Goal: Find specific page/section: Find specific page/section

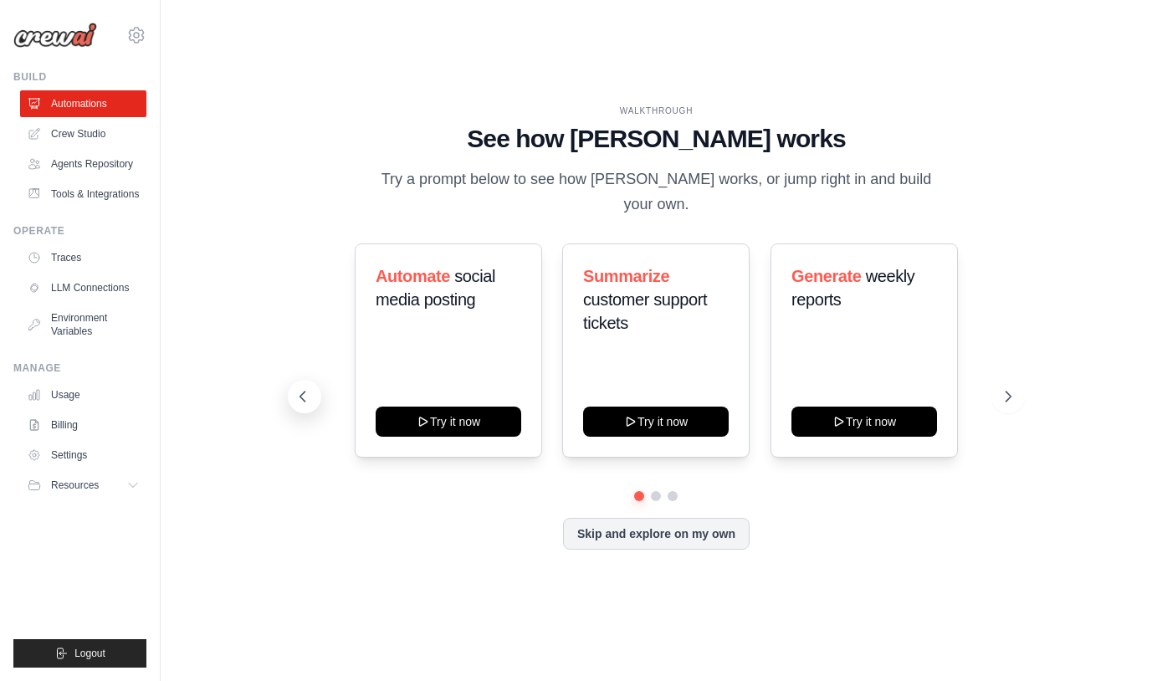
click at [308, 397] on icon at bounding box center [303, 396] width 17 height 17
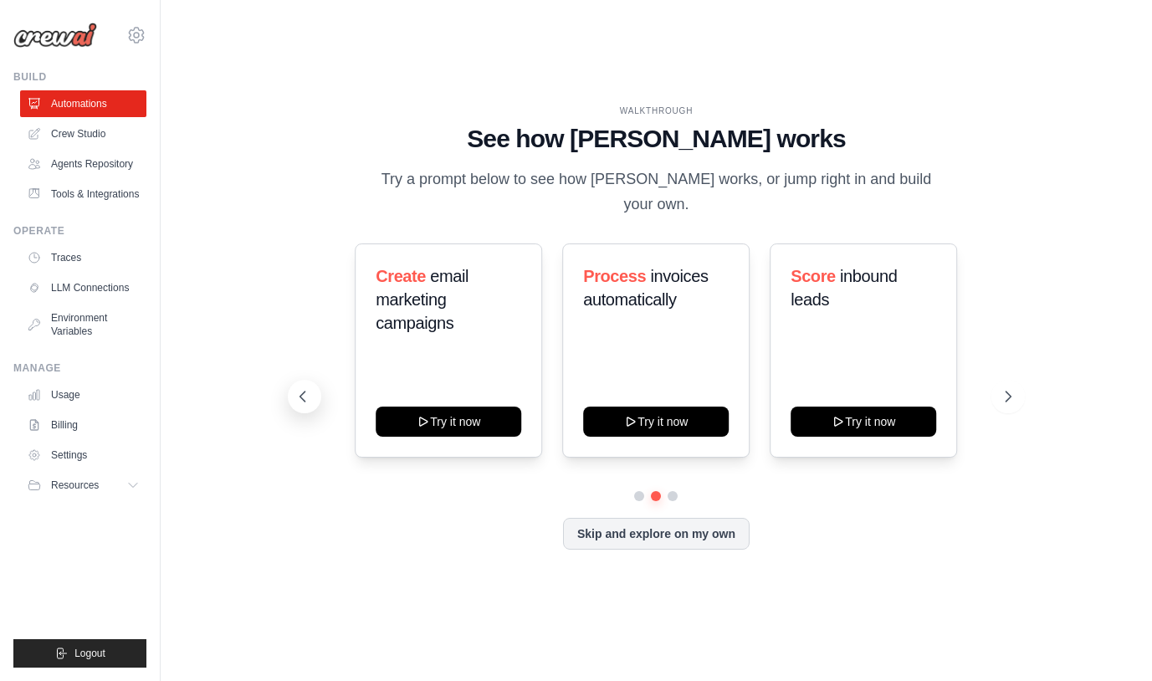
click at [308, 397] on icon at bounding box center [303, 396] width 17 height 17
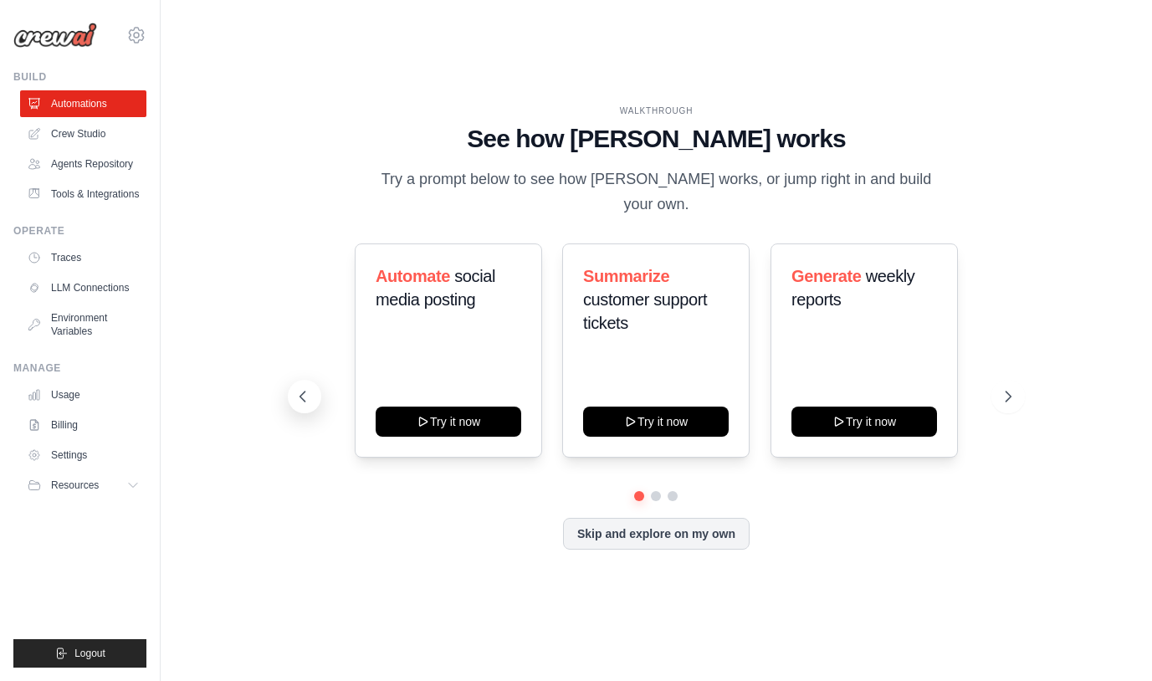
click at [308, 397] on icon at bounding box center [303, 396] width 17 height 17
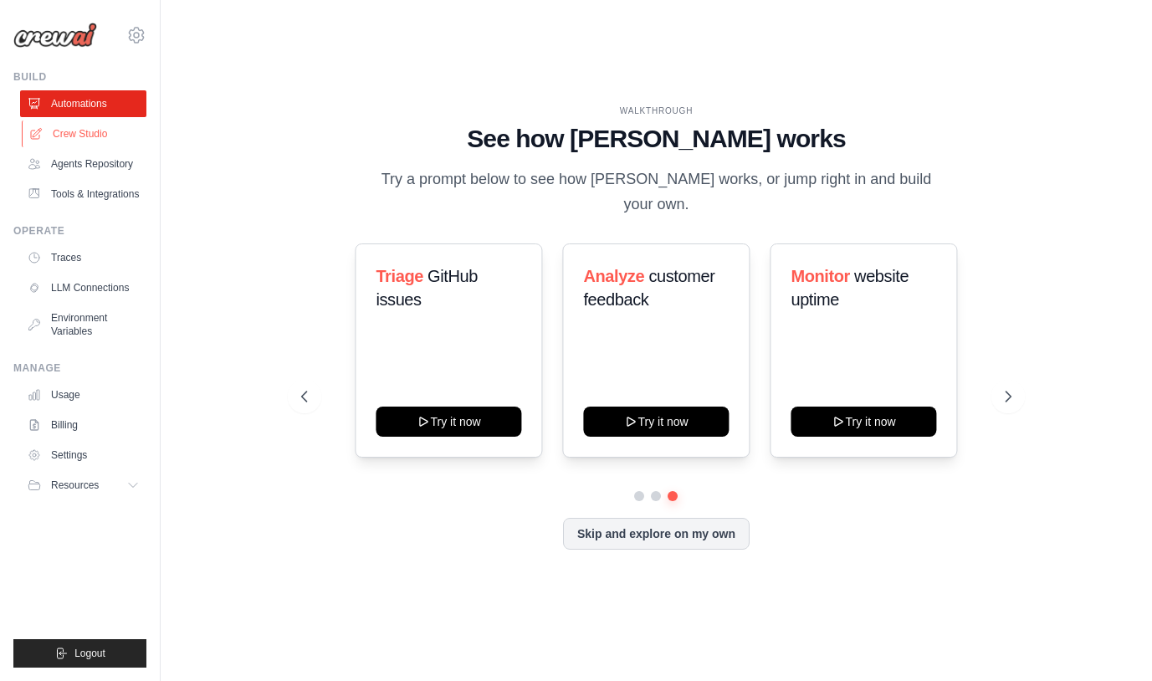
click at [71, 136] on link "Crew Studio" at bounding box center [85, 134] width 126 height 27
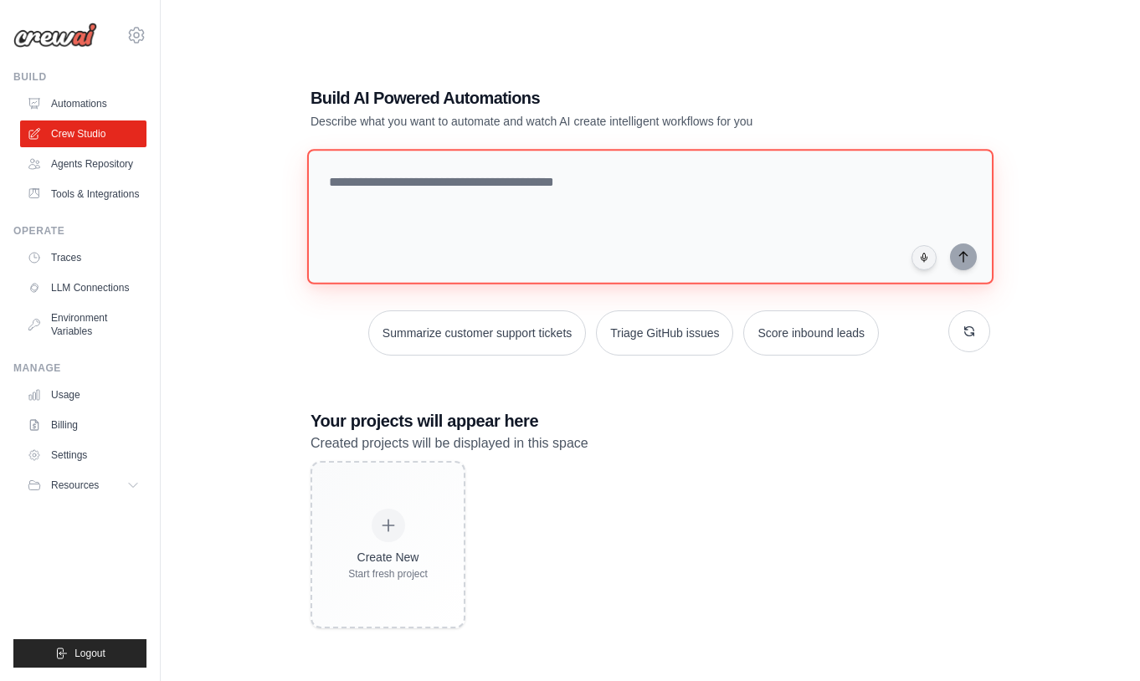
click at [411, 187] on textarea at bounding box center [650, 217] width 686 height 136
